Goal: Information Seeking & Learning: Learn about a topic

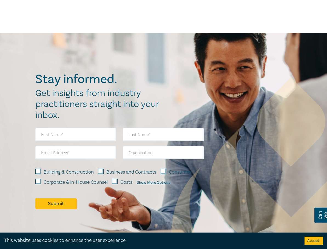
scroll to position [383, 0]
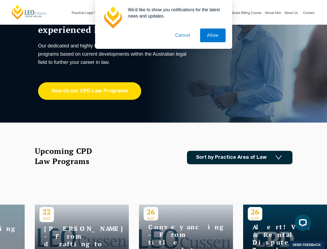
scroll to position [165, 0]
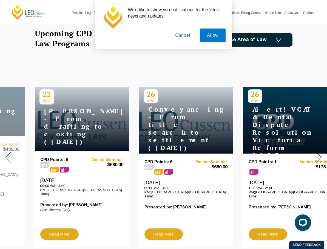
click at [188, 36] on button "Cancel" at bounding box center [182, 36] width 29 height 14
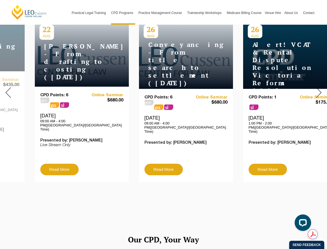
scroll to position [219, 0]
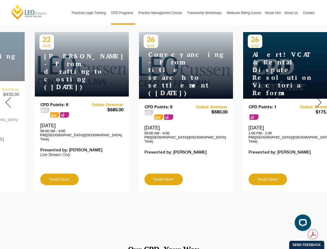
click at [316, 102] on img at bounding box center [318, 102] width 5 height 11
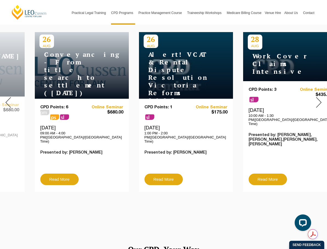
click at [316, 99] on img at bounding box center [318, 102] width 5 height 11
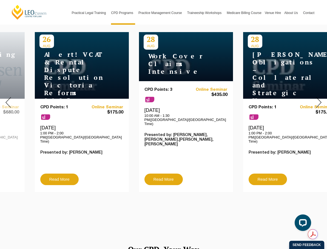
click at [316, 97] on img at bounding box center [318, 102] width 5 height 11
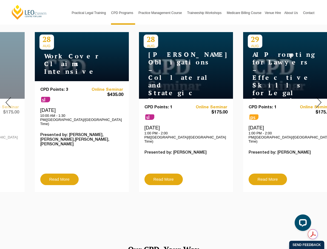
click at [316, 97] on img at bounding box center [318, 102] width 5 height 11
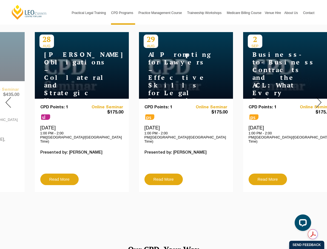
click at [316, 97] on img at bounding box center [318, 102] width 5 height 11
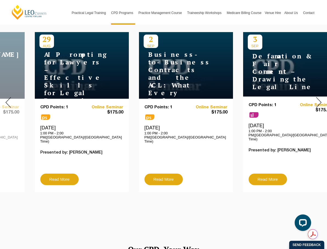
click at [316, 97] on img at bounding box center [318, 102] width 5 height 11
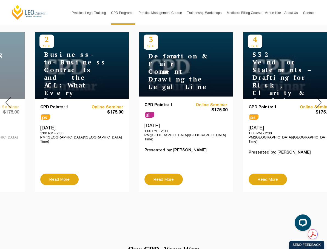
click at [316, 97] on img at bounding box center [318, 102] width 5 height 11
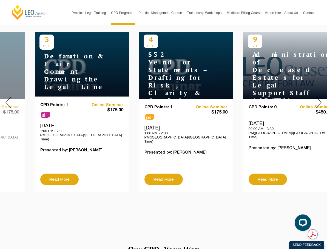
click at [316, 97] on img at bounding box center [318, 102] width 5 height 11
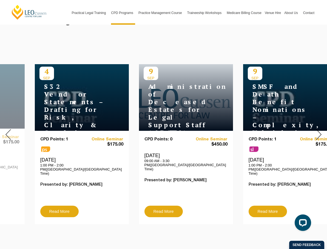
scroll to position [110, 0]
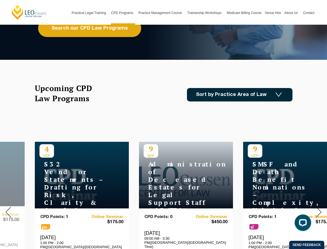
click at [258, 102] on div "Upcoming CPD Law Programs Sort by Practice Area of Law Building & Construction …" at bounding box center [164, 94] width 258 height 23
click at [262, 98] on link "Sort by Practice Area of Law" at bounding box center [240, 94] width 106 height 13
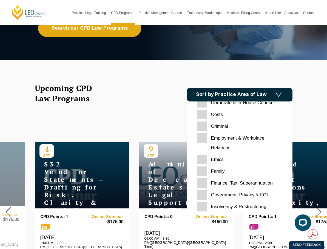
scroll to position [55, 0]
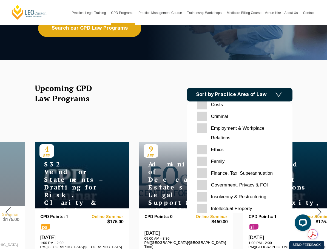
click at [230, 162] on input "Family" at bounding box center [239, 162] width 85 height 10
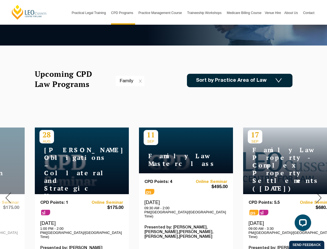
scroll to position [165, 0]
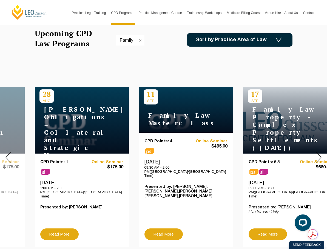
click at [11, 152] on img at bounding box center [7, 157] width 5 height 11
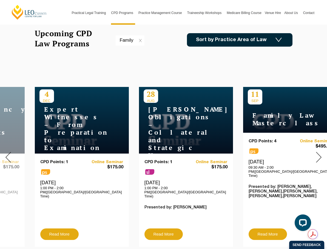
click at [11, 152] on img at bounding box center [7, 157] width 5 height 11
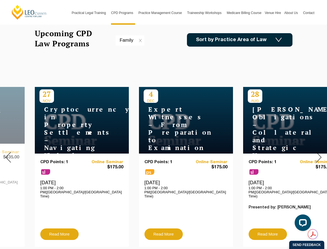
click at [11, 152] on img at bounding box center [7, 157] width 5 height 11
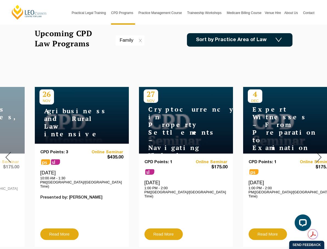
click at [11, 152] on img at bounding box center [7, 157] width 5 height 11
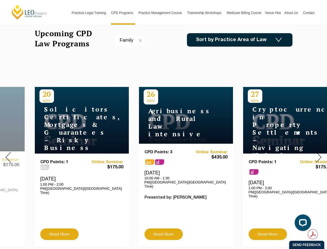
click at [11, 152] on img at bounding box center [7, 157] width 5 height 11
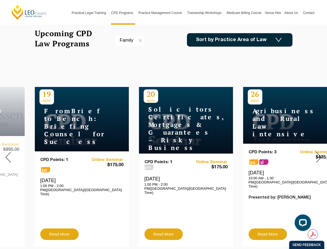
click at [11, 152] on img at bounding box center [7, 157] width 5 height 11
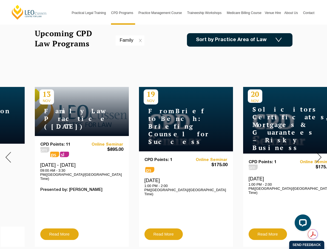
click at [11, 152] on img at bounding box center [7, 157] width 5 height 11
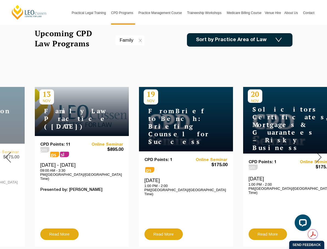
click at [11, 152] on img at bounding box center [7, 157] width 5 height 11
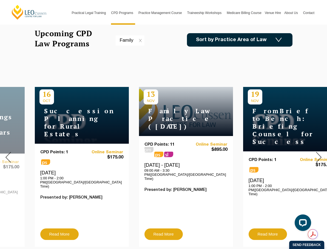
click at [11, 152] on img at bounding box center [7, 157] width 5 height 11
drag, startPoint x: 13, startPoint y: 151, endPoint x: 11, endPoint y: 148, distance: 3.7
click at [11, 152] on img at bounding box center [7, 157] width 5 height 11
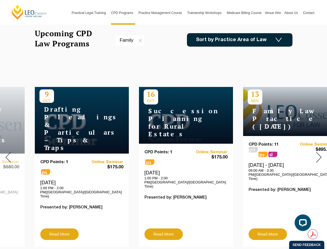
click at [10, 152] on img at bounding box center [7, 157] width 5 height 11
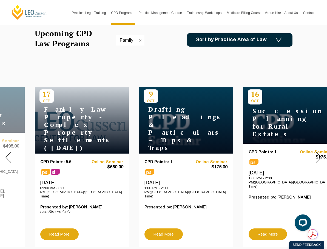
click at [10, 152] on img at bounding box center [7, 157] width 5 height 11
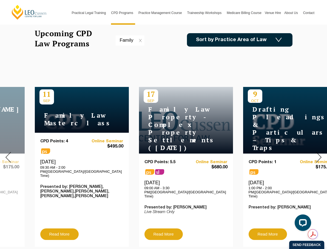
click at [10, 152] on img at bounding box center [7, 157] width 5 height 11
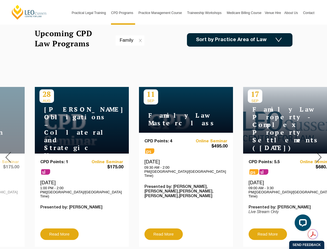
click at [10, 152] on img at bounding box center [7, 157] width 5 height 11
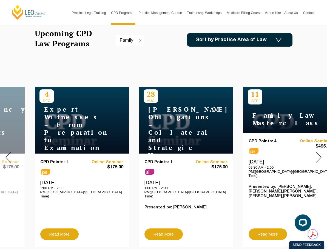
click at [316, 152] on img at bounding box center [318, 157] width 5 height 11
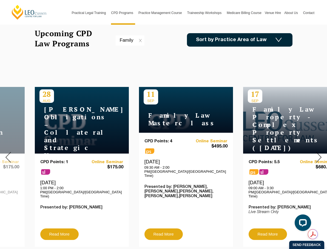
click at [282, 39] on img at bounding box center [279, 40] width 6 height 5
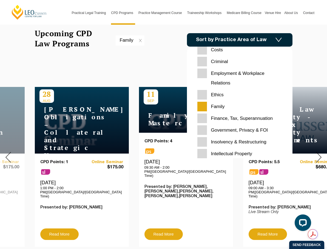
click at [231, 110] on input "Family" at bounding box center [239, 107] width 85 height 10
checkbox input "false"
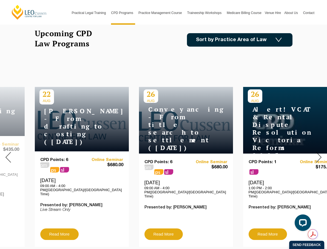
click at [282, 42] on img at bounding box center [279, 40] width 6 height 5
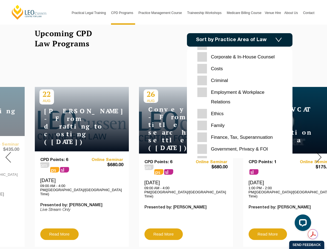
scroll to position [9, 0]
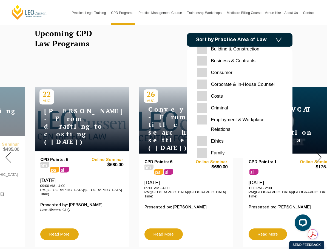
click at [236, 119] on Relations "Employment & Workplace Relations" at bounding box center [239, 124] width 85 height 19
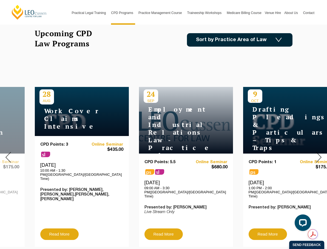
click at [248, 129] on h4 "Drafting Pleadings & Particulars – Tips & Traps" at bounding box center [282, 129] width 69 height 46
drag, startPoint x: 230, startPoint y: 99, endPoint x: 242, endPoint y: 72, distance: 29.8
click at [236, 69] on div "18 NOV" at bounding box center [163, 157] width 327 height 187
click at [316, 152] on img at bounding box center [318, 157] width 5 height 11
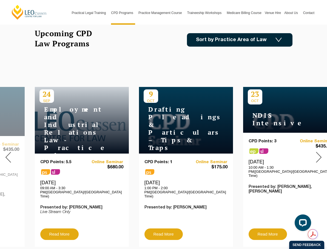
drag, startPoint x: 311, startPoint y: 154, endPoint x: 298, endPoint y: 144, distance: 17.0
click at [316, 154] on img at bounding box center [318, 157] width 5 height 11
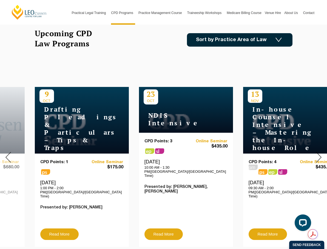
click at [293, 39] on link "Sort by Practice Area of Law" at bounding box center [240, 39] width 106 height 13
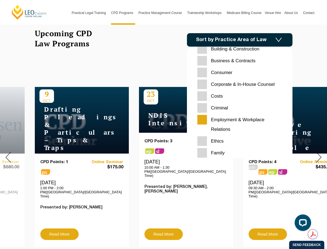
click at [232, 117] on Relations "Employment & Workplace Relations" at bounding box center [239, 124] width 85 height 19
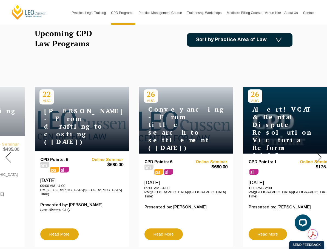
click at [283, 39] on link "Sort by Practice Area of Law" at bounding box center [240, 39] width 106 height 13
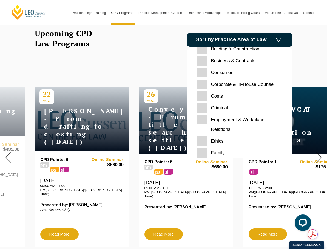
click at [232, 110] on input "Criminal" at bounding box center [239, 108] width 85 height 10
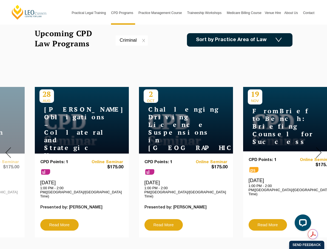
click at [316, 148] on img at bounding box center [318, 152] width 5 height 11
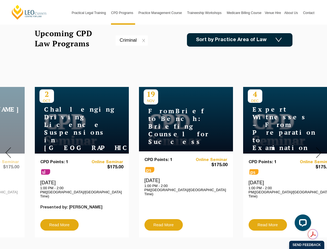
click at [293, 36] on link "Sort by Practice Area of Law" at bounding box center [240, 39] width 106 height 13
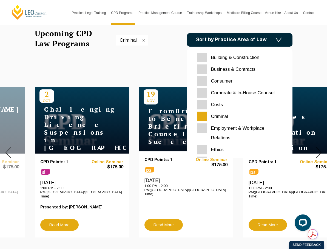
click at [229, 81] on input "Consumer" at bounding box center [239, 81] width 85 height 10
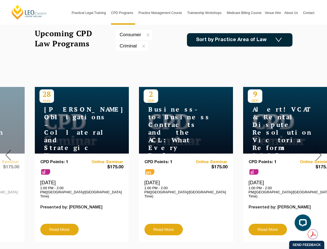
click at [282, 39] on img at bounding box center [279, 40] width 6 height 5
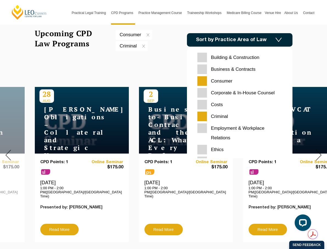
click at [232, 117] on input "Criminal" at bounding box center [239, 117] width 85 height 10
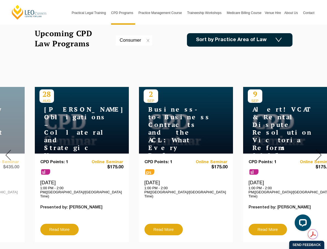
click at [314, 152] on div at bounding box center [319, 155] width 16 height 183
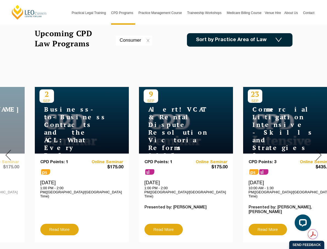
click at [314, 152] on div at bounding box center [319, 155] width 16 height 183
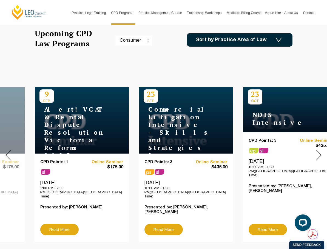
click at [314, 152] on div at bounding box center [319, 155] width 16 height 183
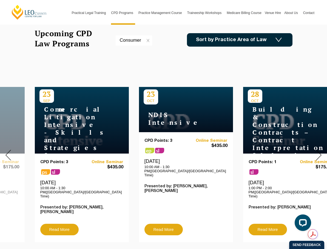
click at [314, 152] on div at bounding box center [319, 155] width 16 height 183
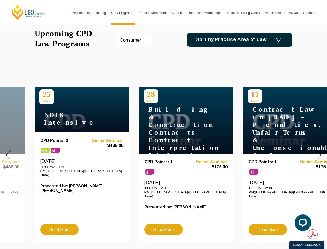
click at [316, 152] on img at bounding box center [318, 155] width 5 height 11
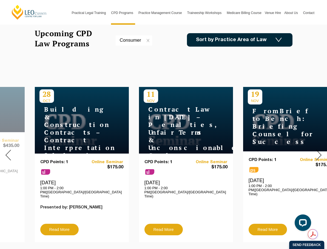
click at [316, 153] on img at bounding box center [318, 155] width 5 height 11
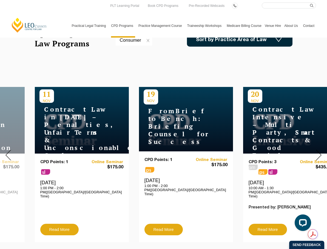
click at [316, 151] on img at bounding box center [318, 155] width 5 height 11
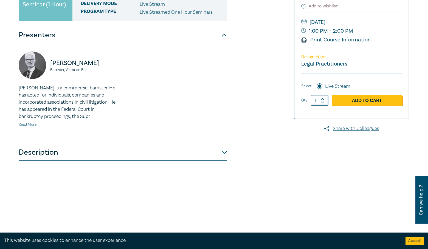
scroll to position [110, 0]
click at [28, 125] on link "Read More" at bounding box center [28, 124] width 18 height 5
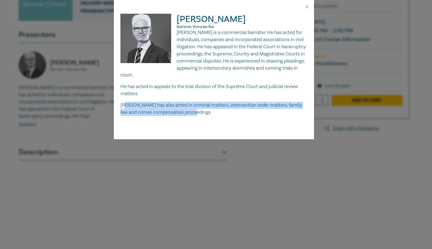
drag, startPoint x: 127, startPoint y: 106, endPoint x: 197, endPoint y: 114, distance: 71.2
click at [197, 114] on p "Warren has also acted in criminal matters, intervention order matters, family l…" at bounding box center [213, 109] width 187 height 14
click at [251, 115] on p "Warren has also acted in criminal matters, intervention order matters, family l…" at bounding box center [213, 109] width 187 height 14
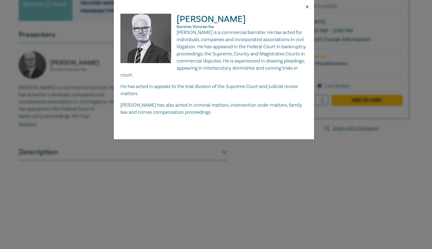
click at [307, 6] on button "Close" at bounding box center [307, 6] width 5 height 5
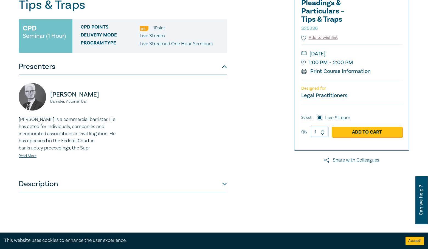
scroll to position [0, 0]
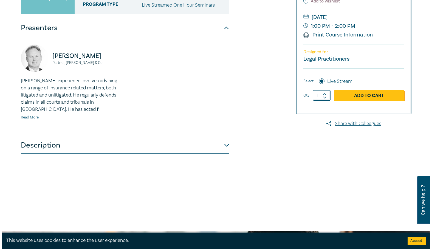
scroll to position [137, 0]
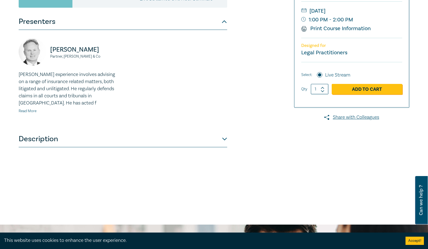
click at [26, 111] on link "Read More" at bounding box center [28, 111] width 18 height 5
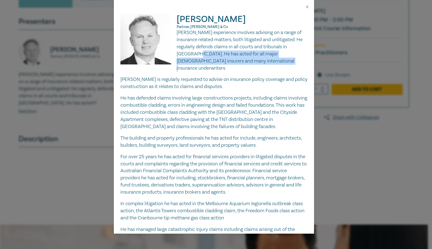
drag, startPoint x: 179, startPoint y: 53, endPoint x: 269, endPoint y: 61, distance: 90.1
click at [269, 61] on p "[PERSON_NAME] experience involves advising on a range of insurance related matt…" at bounding box center [213, 50] width 187 height 43
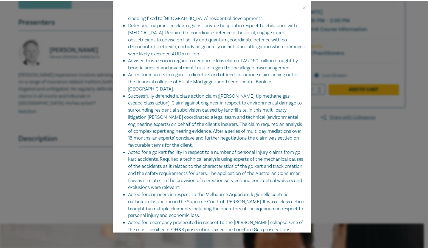
scroll to position [515, 0]
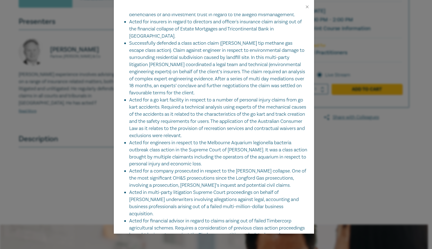
click at [327, 160] on div "[PERSON_NAME] Partner, [PERSON_NAME] & Co [PERSON_NAME] experience involves adv…" at bounding box center [216, 124] width 432 height 249
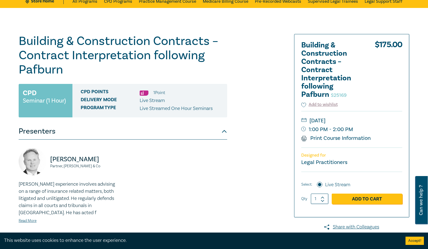
scroll to position [0, 0]
